Goal: Navigation & Orientation: Find specific page/section

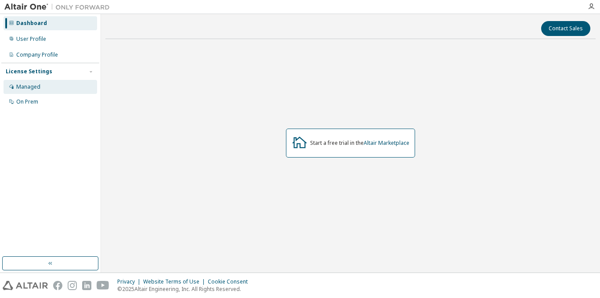
click at [50, 91] on div "Managed" at bounding box center [51, 87] width 94 height 14
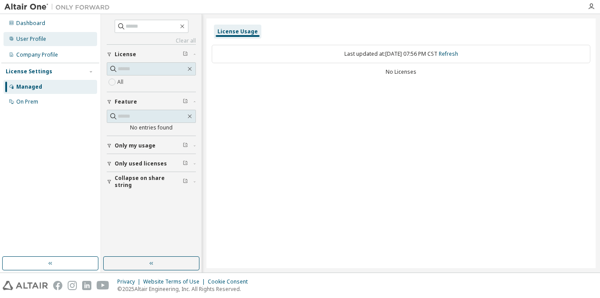
click at [41, 42] on div "User Profile" at bounding box center [31, 39] width 30 height 7
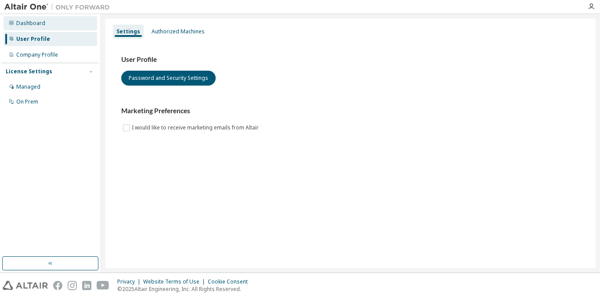
click at [36, 20] on div "Dashboard" at bounding box center [30, 23] width 29 height 7
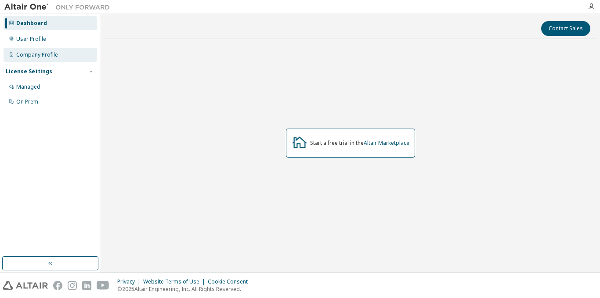
click at [47, 58] on div "Company Profile" at bounding box center [37, 54] width 42 height 7
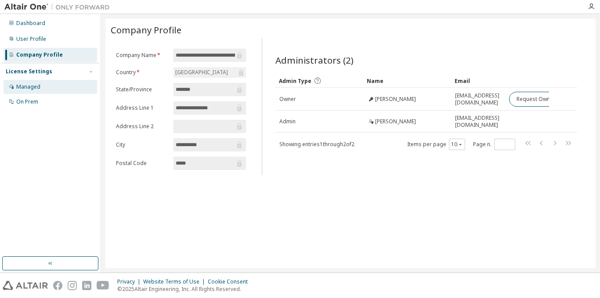
click at [46, 86] on div "Managed" at bounding box center [51, 87] width 94 height 14
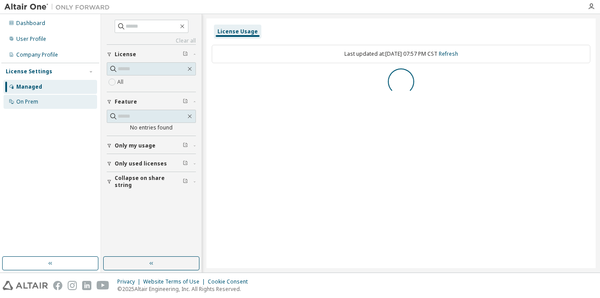
click at [45, 98] on div "On Prem" at bounding box center [51, 102] width 94 height 14
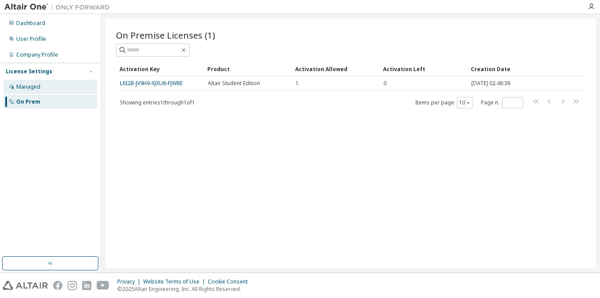
click at [57, 86] on div "Managed" at bounding box center [51, 87] width 94 height 14
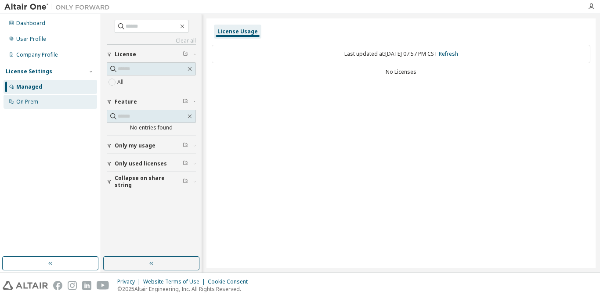
click at [43, 99] on div "On Prem" at bounding box center [51, 102] width 94 height 14
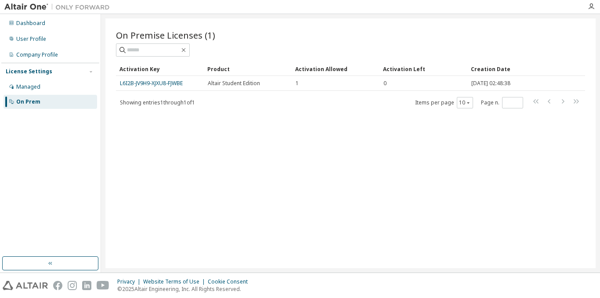
click at [22, 7] on img at bounding box center [59, 7] width 110 height 9
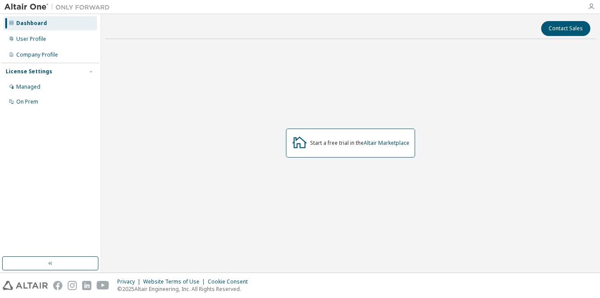
click at [593, 8] on icon "button" at bounding box center [591, 6] width 7 height 7
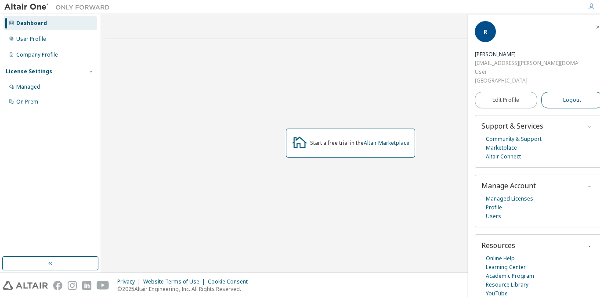
click at [569, 96] on span "Logout" at bounding box center [572, 100] width 18 height 9
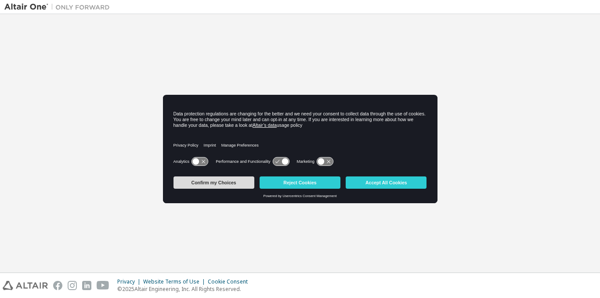
click at [237, 185] on button "Confirm my Choices" at bounding box center [214, 183] width 81 height 12
